Goal: Information Seeking & Learning: Learn about a topic

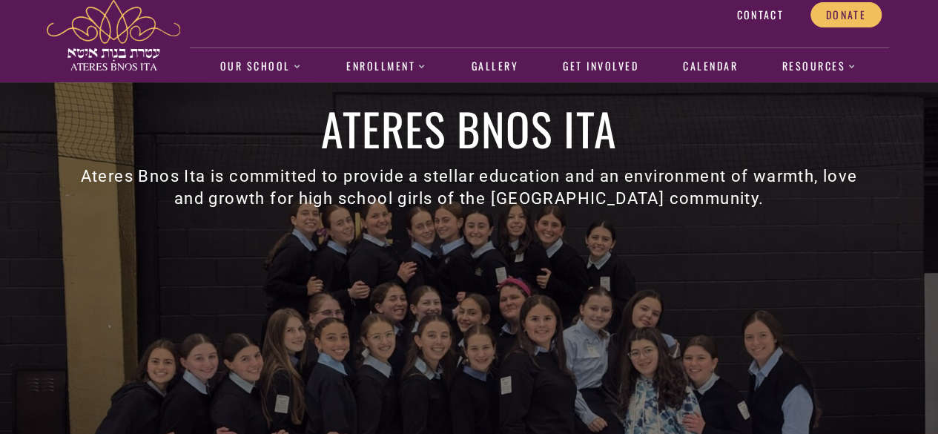
scroll to position [11, 0]
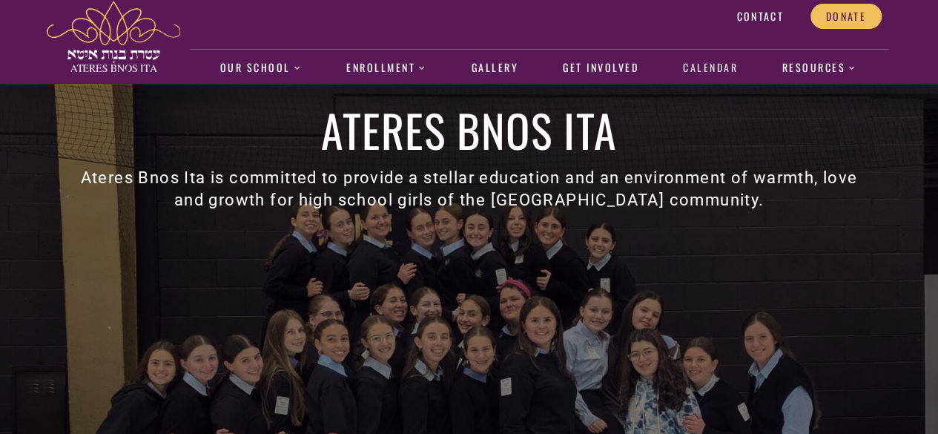
click at [714, 62] on link "Calendar" at bounding box center [710, 68] width 70 height 34
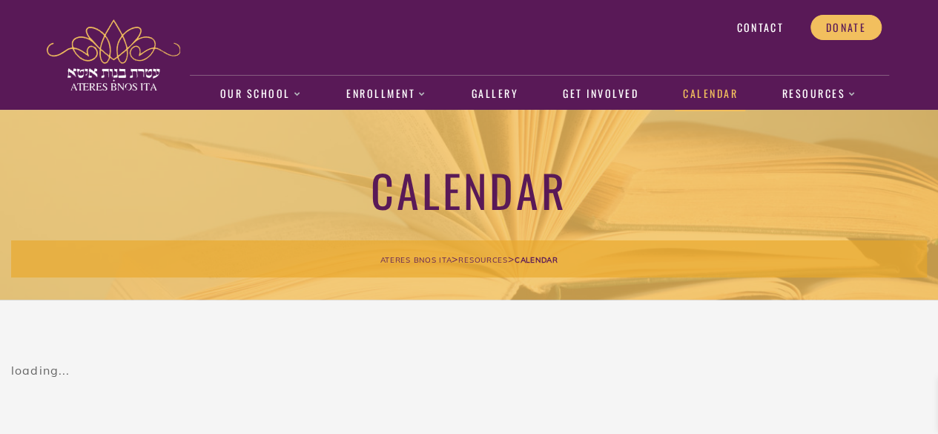
click at [712, 95] on link "Calendar" at bounding box center [710, 94] width 70 height 34
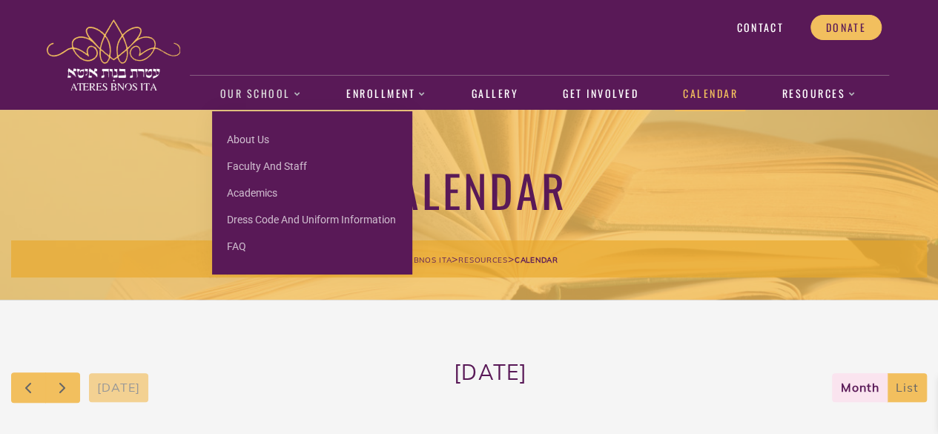
click at [255, 94] on link "Our School" at bounding box center [260, 94] width 97 height 34
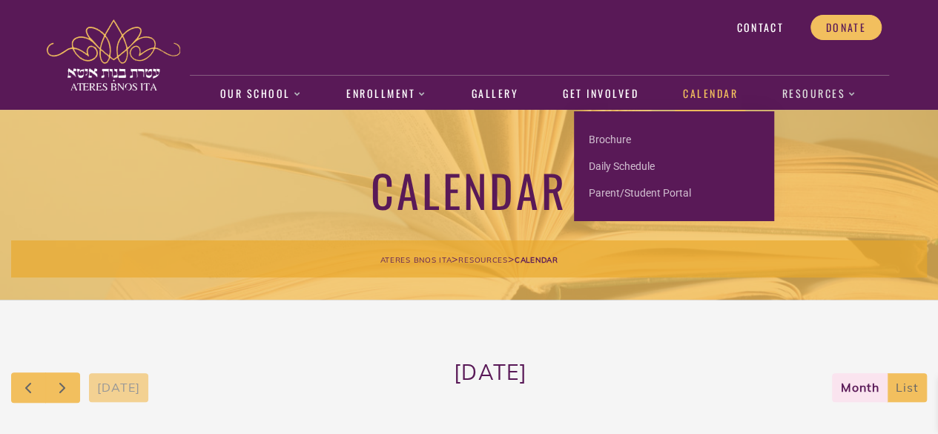
click at [820, 94] on link "Resources" at bounding box center [819, 94] width 90 height 34
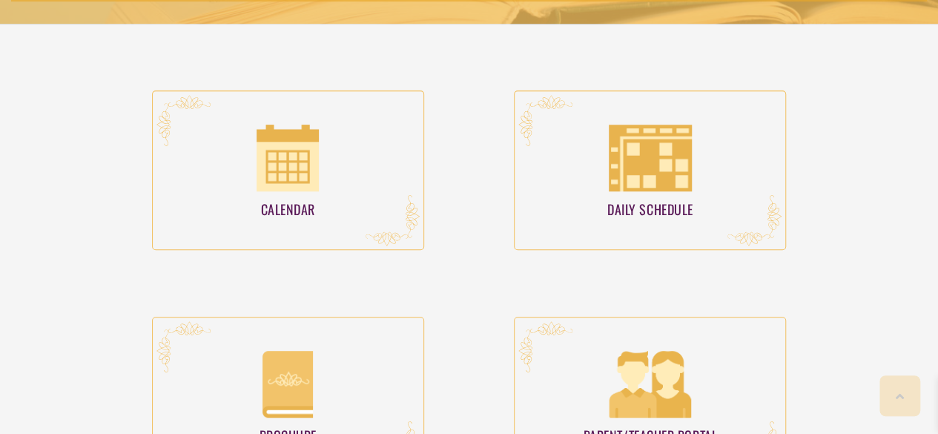
scroll to position [268, 0]
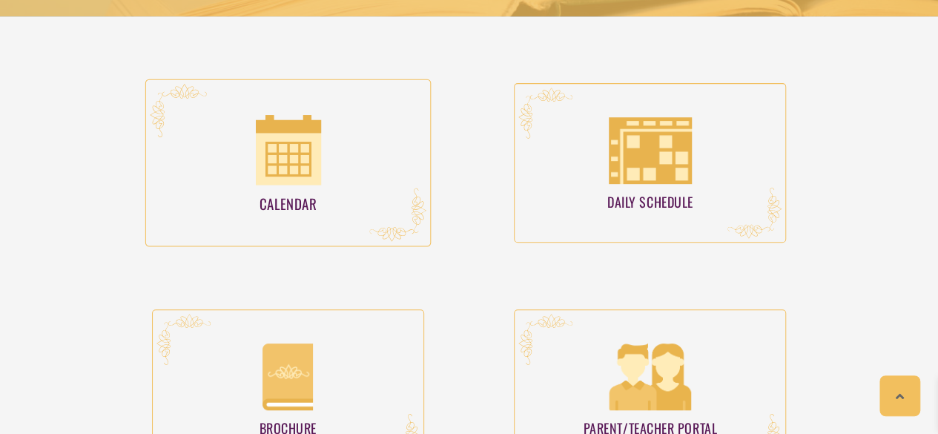
click at [273, 137] on img at bounding box center [287, 150] width 65 height 70
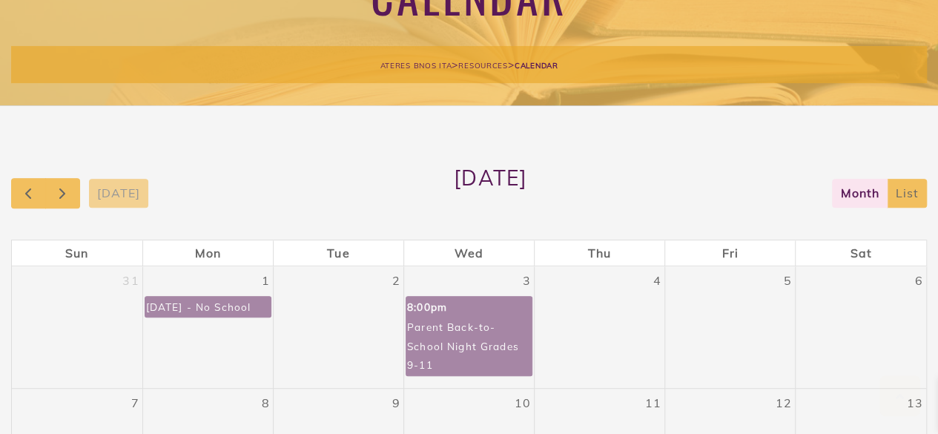
scroll to position [213, 0]
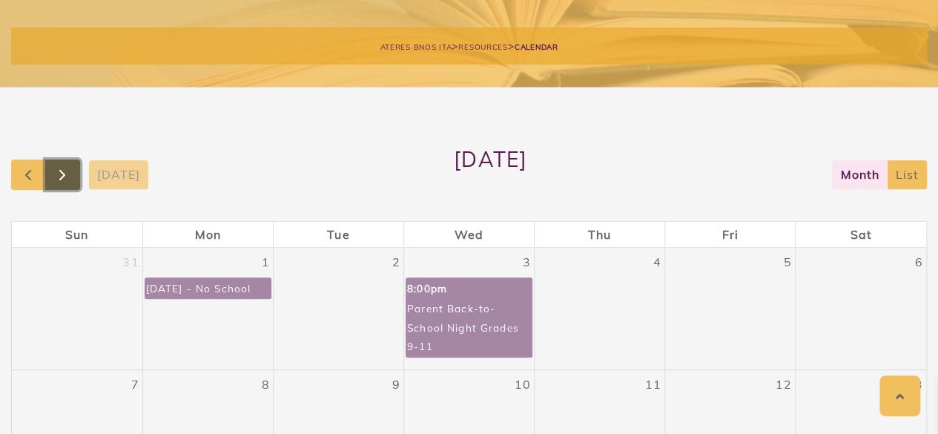
click at [70, 175] on span "button" at bounding box center [62, 175] width 18 height 18
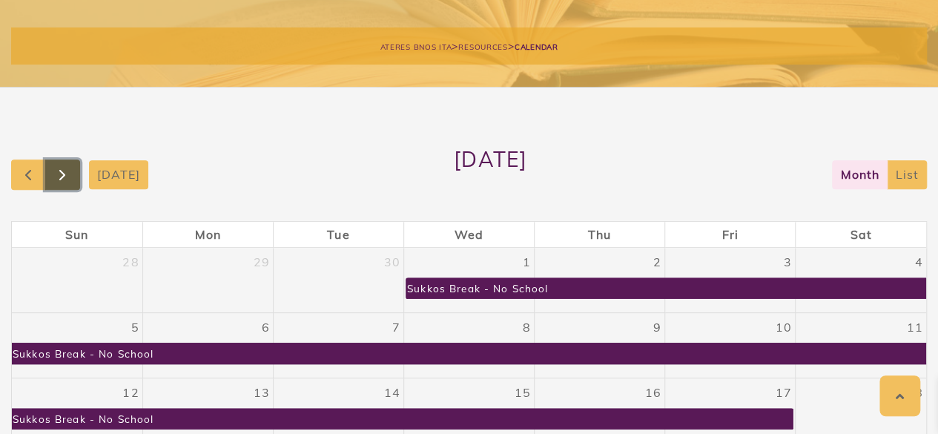
click at [70, 175] on span "button" at bounding box center [62, 175] width 18 height 18
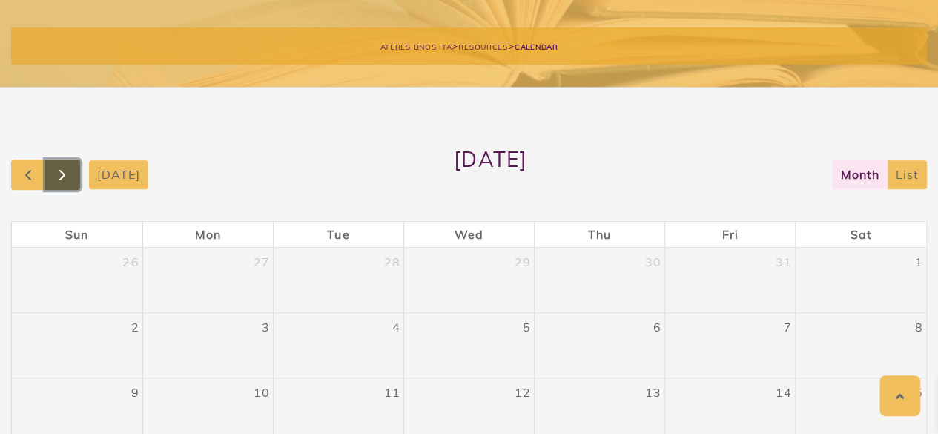
click at [70, 175] on span "button" at bounding box center [62, 175] width 18 height 18
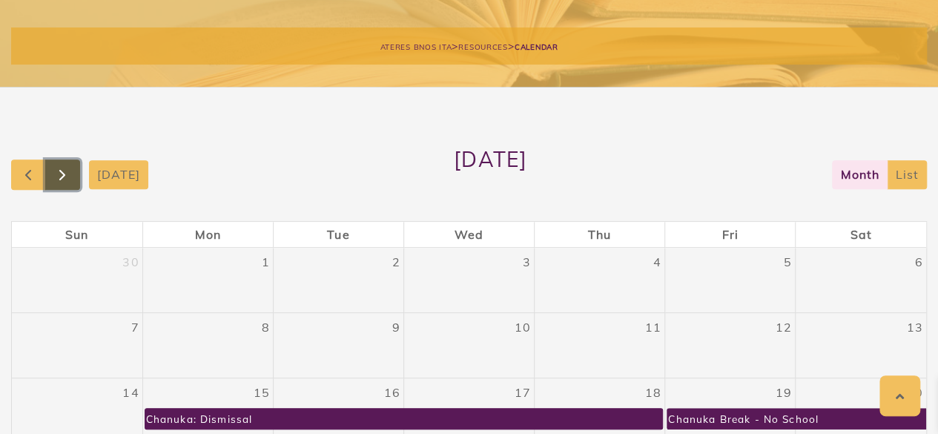
click at [70, 175] on span "button" at bounding box center [62, 175] width 18 height 18
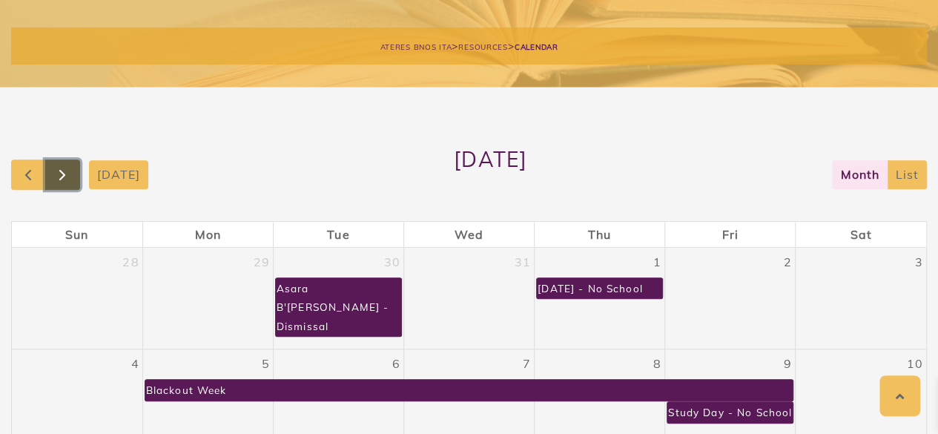
click at [70, 175] on span "button" at bounding box center [62, 175] width 18 height 18
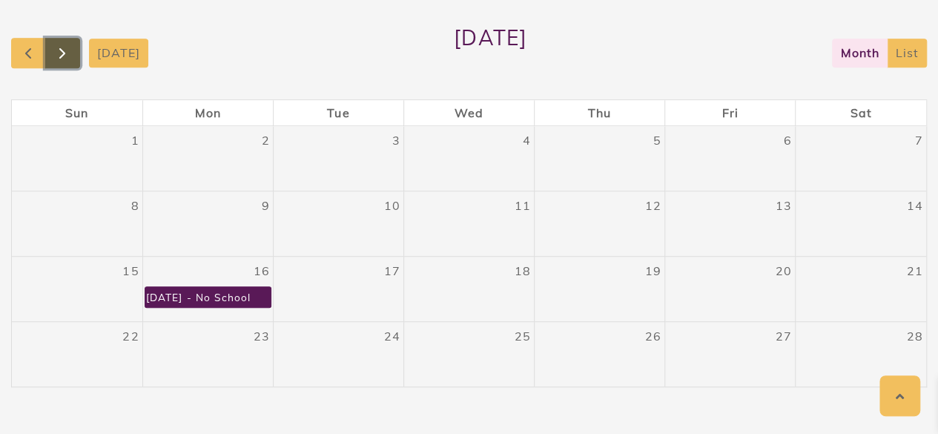
scroll to position [335, 0]
click at [60, 53] on span "button" at bounding box center [62, 53] width 18 height 18
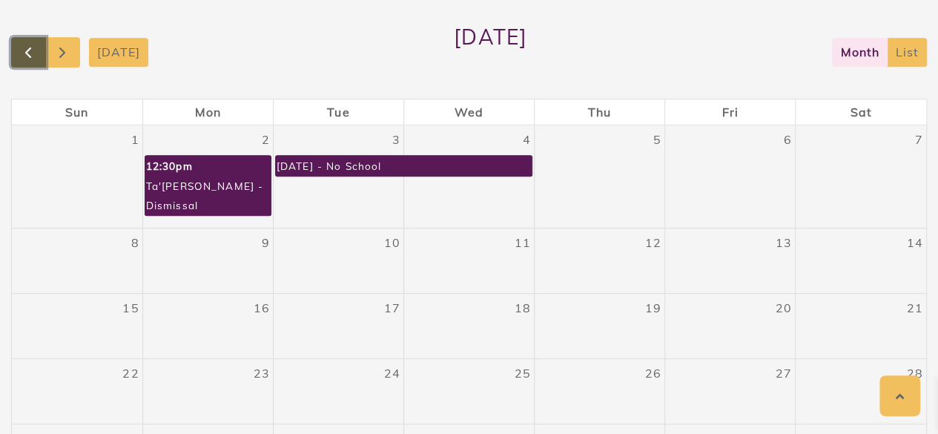
click at [27, 60] on span "button" at bounding box center [28, 53] width 18 height 18
